Goal: Navigation & Orientation: Find specific page/section

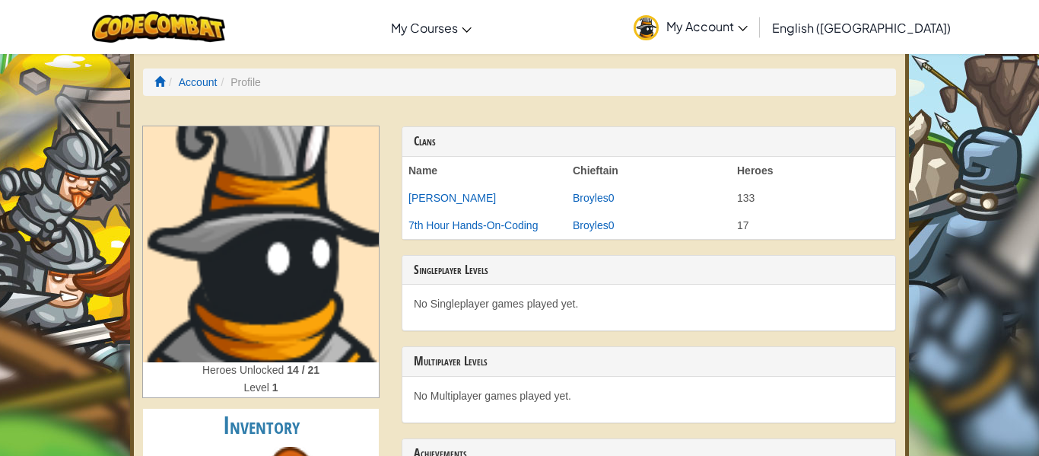
click at [748, 29] on span "My Account" at bounding box center [706, 26] width 81 height 16
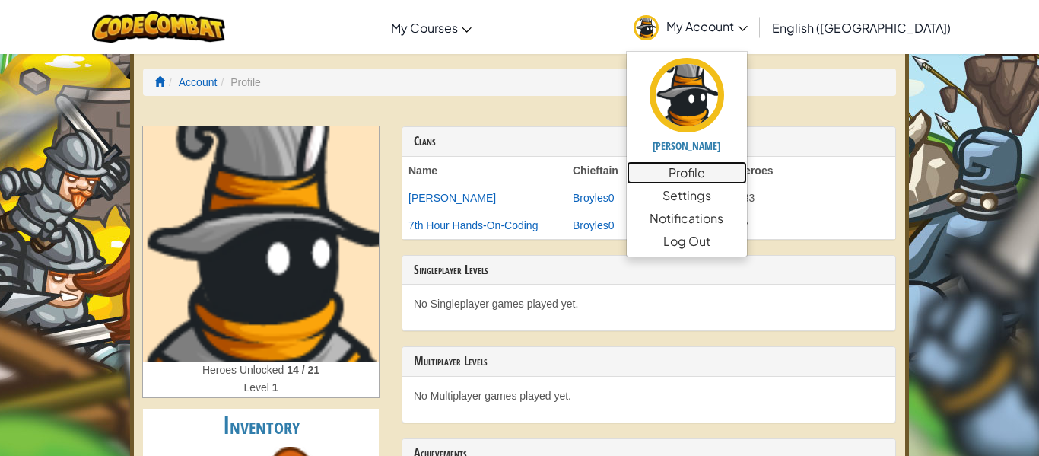
click at [747, 168] on link "Profile" at bounding box center [687, 172] width 120 height 23
click at [747, 197] on link "Settings" at bounding box center [687, 195] width 120 height 23
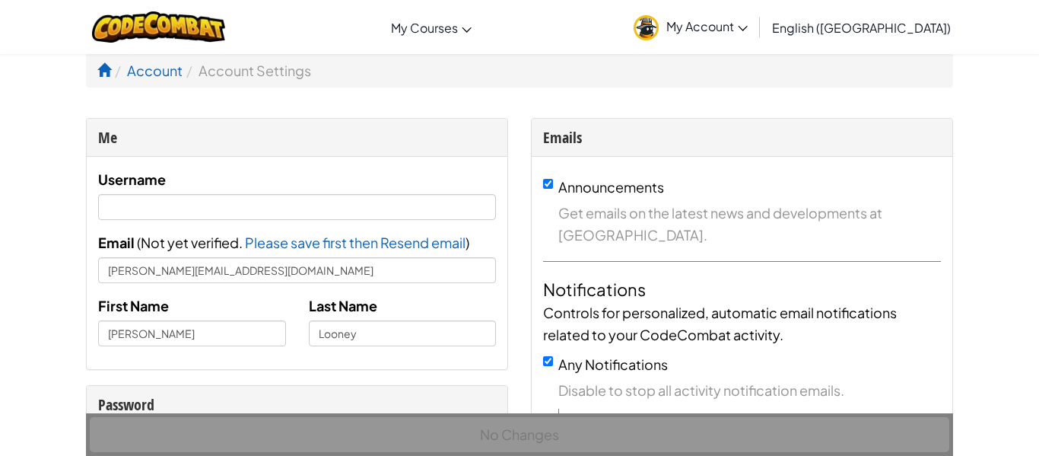
click at [748, 23] on span "My Account" at bounding box center [706, 26] width 81 height 16
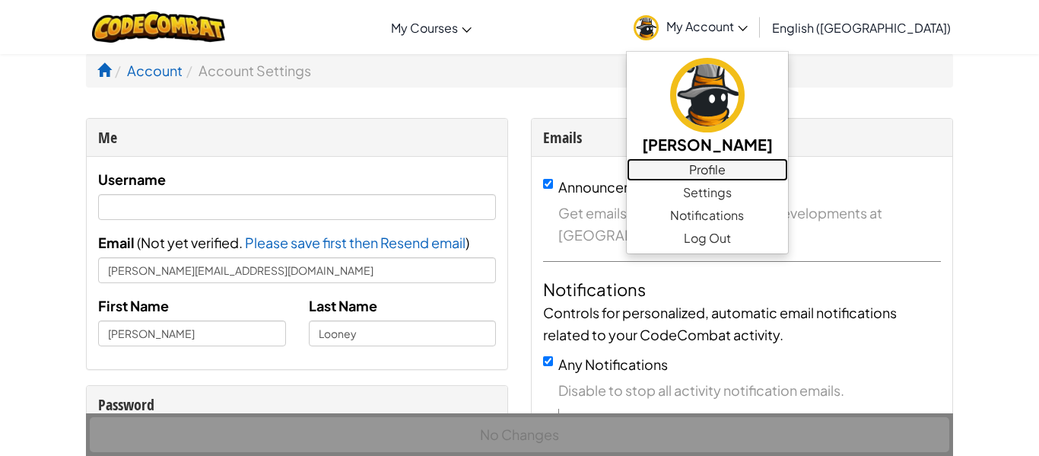
click at [788, 171] on link "Profile" at bounding box center [707, 169] width 161 height 23
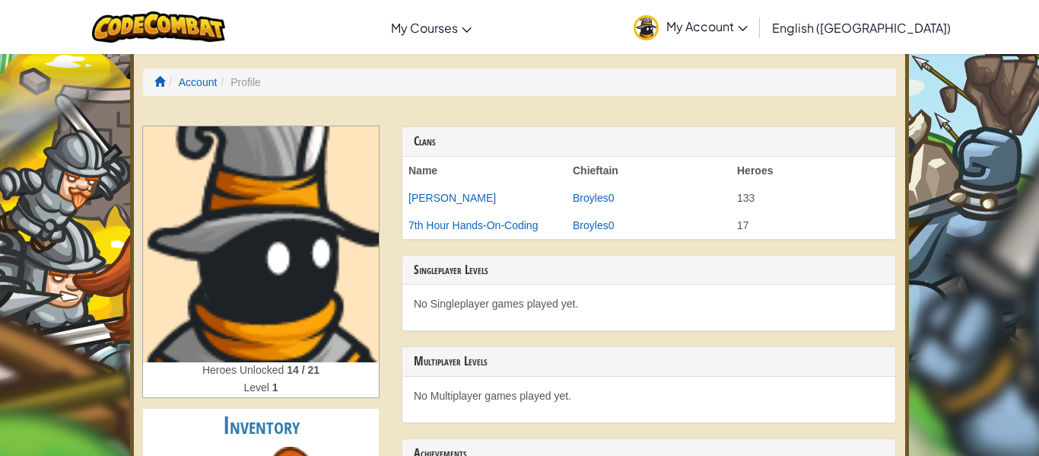
click at [748, 24] on span "My Account" at bounding box center [706, 26] width 81 height 16
